Goal: Information Seeking & Learning: Learn about a topic

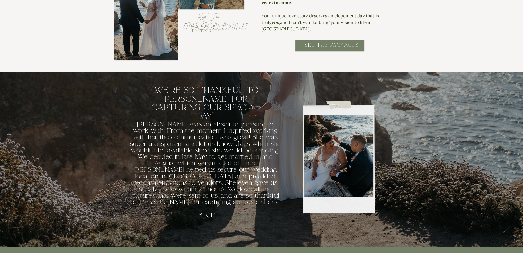
scroll to position [644, 0]
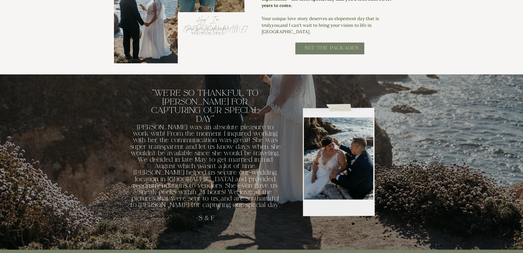
click at [326, 49] on h2 "SEE THE PACKAGES" at bounding box center [332, 51] width 104 height 12
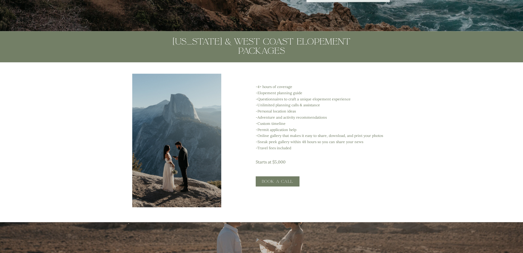
scroll to position [1004, 0]
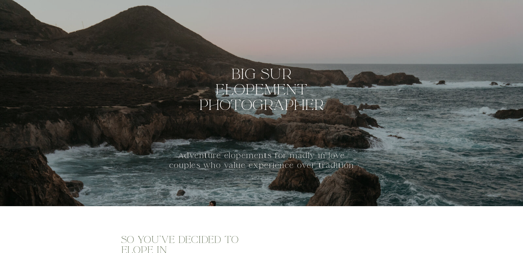
scroll to position [644, 0]
